Goal: Task Accomplishment & Management: Use online tool/utility

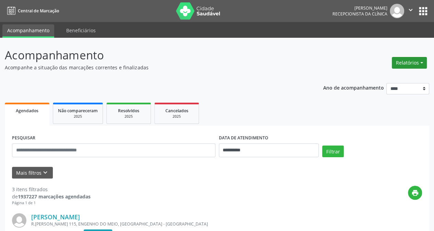
click at [403, 64] on button "Relatórios" at bounding box center [409, 63] width 35 height 12
click at [381, 76] on link "Agendamentos" at bounding box center [390, 77] width 74 height 10
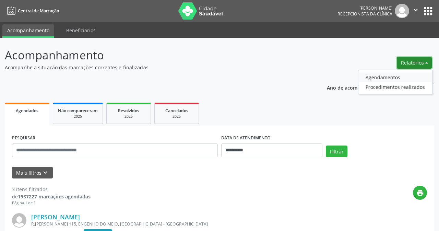
select select "*"
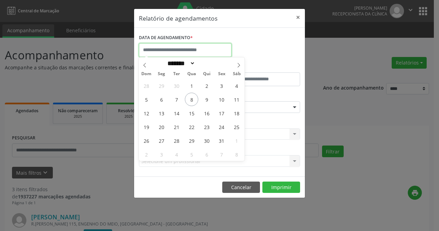
click at [199, 48] on input "text" at bounding box center [185, 50] width 93 height 14
click at [196, 98] on span "8" at bounding box center [191, 99] width 13 height 13
type input "**********"
click at [186, 102] on span "8" at bounding box center [191, 99] width 13 height 13
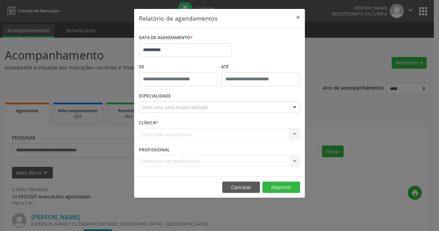
click at [295, 108] on div at bounding box center [294, 108] width 10 height 12
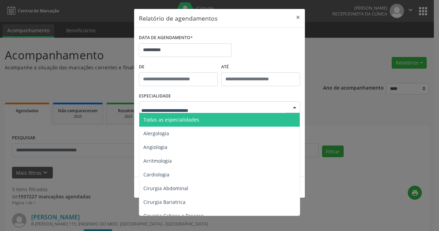
drag, startPoint x: 173, startPoint y: 121, endPoint x: 197, endPoint y: 129, distance: 25.3
click at [174, 121] on span "Todas as especialidades" at bounding box center [171, 119] width 56 height 7
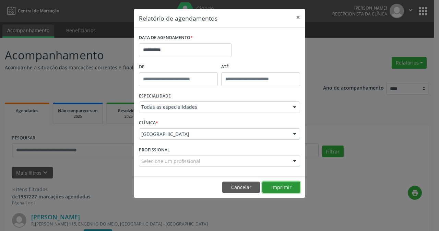
click at [280, 187] on button "Imprimir" at bounding box center [281, 187] width 38 height 12
drag, startPoint x: 250, startPoint y: 186, endPoint x: 243, endPoint y: 174, distance: 14.1
click at [250, 185] on button "Cancelar" at bounding box center [241, 187] width 38 height 12
